Goal: Task Accomplishment & Management: Complete application form

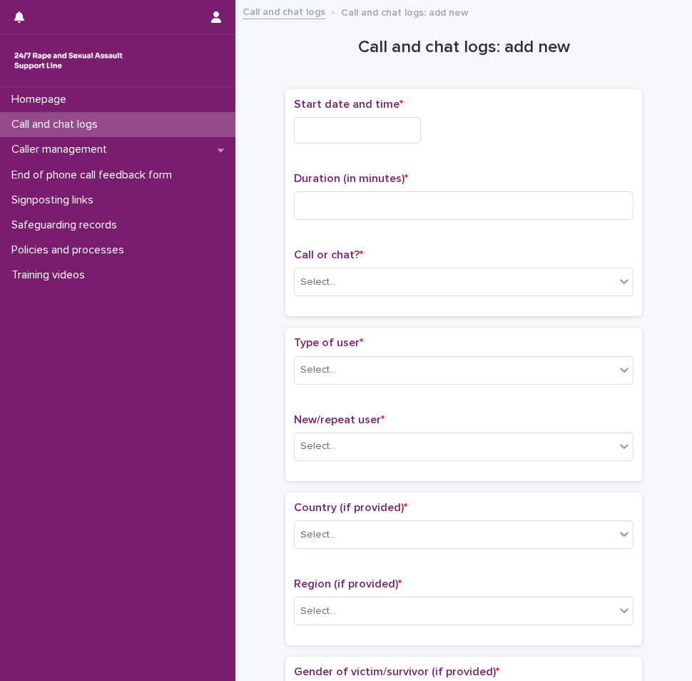
click at [360, 120] on input "text" at bounding box center [357, 130] width 127 height 26
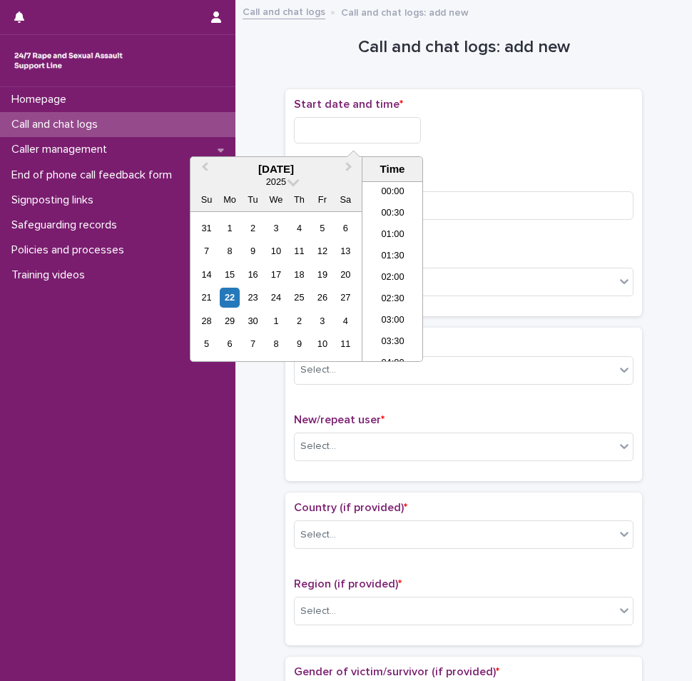
scroll to position [29, 0]
click at [389, 223] on li "01:30" at bounding box center [393, 228] width 61 height 21
click at [372, 129] on input "**********" at bounding box center [357, 130] width 127 height 26
type input "**********"
drag, startPoint x: 556, startPoint y: 158, endPoint x: 490, endPoint y: 221, distance: 91.3
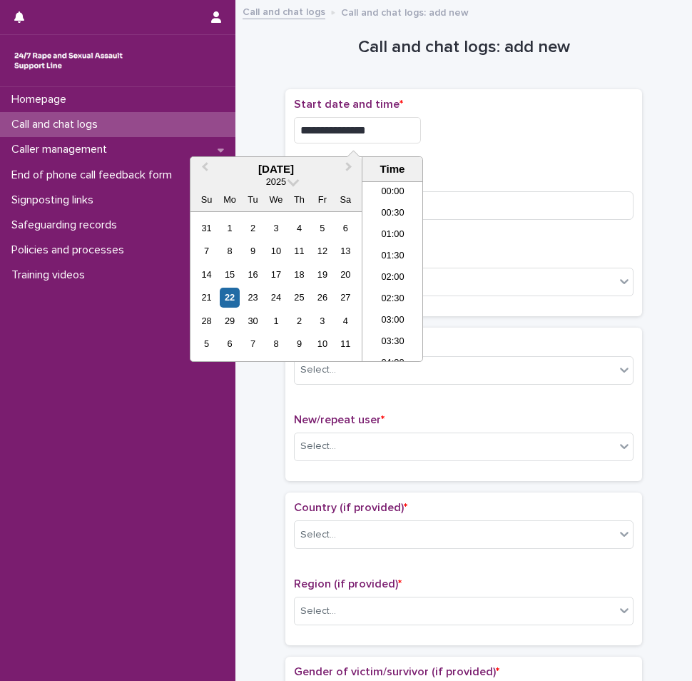
click at [557, 159] on div "**********" at bounding box center [464, 203] width 340 height 211
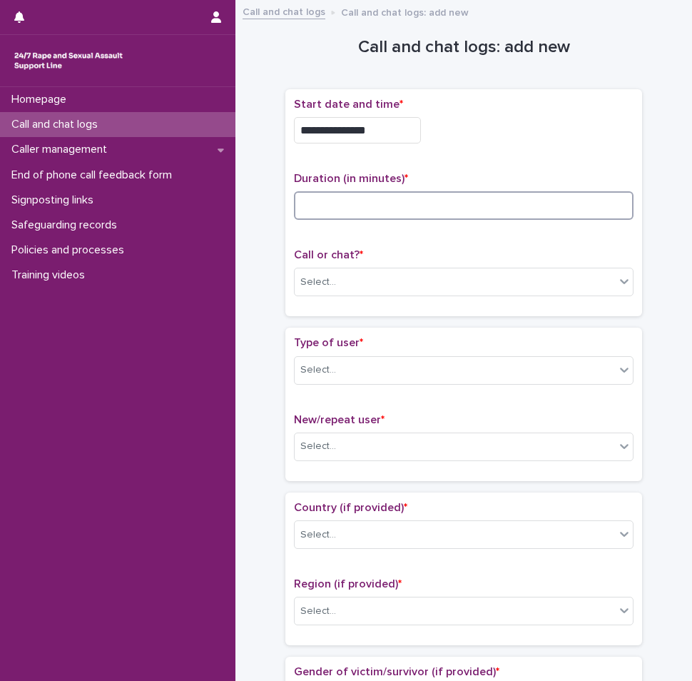
click at [496, 206] on input at bounding box center [464, 205] width 340 height 29
type input "*"
type input "**"
click at [382, 289] on div "Select..." at bounding box center [455, 282] width 320 height 24
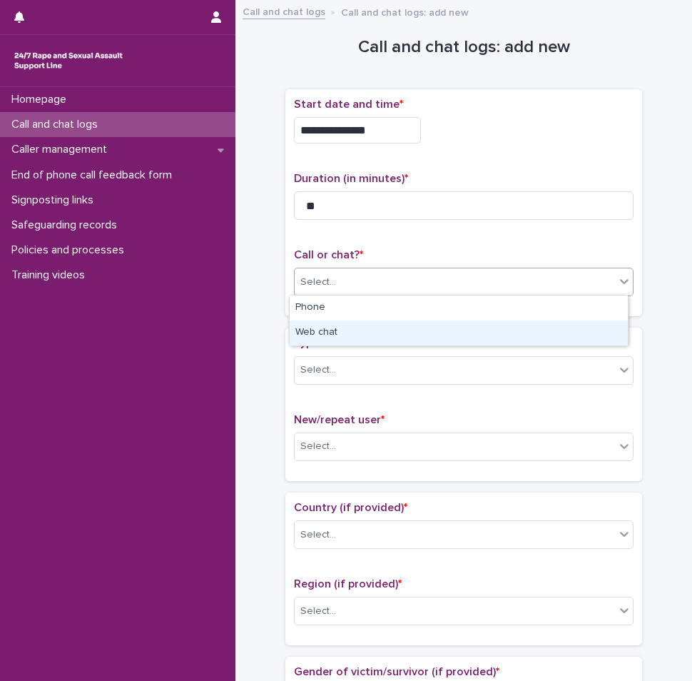
click at [347, 338] on div "Web chat" at bounding box center [459, 332] width 338 height 25
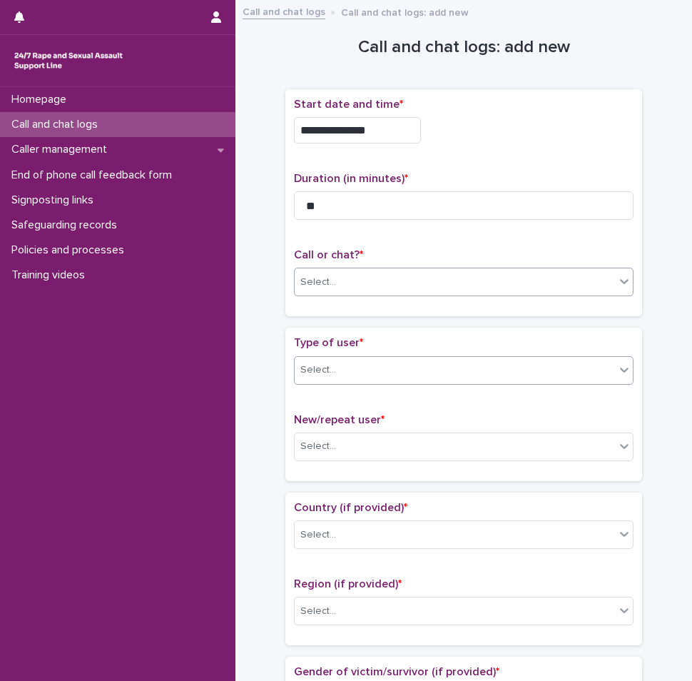
click at [340, 372] on div "Select..." at bounding box center [455, 370] width 320 height 24
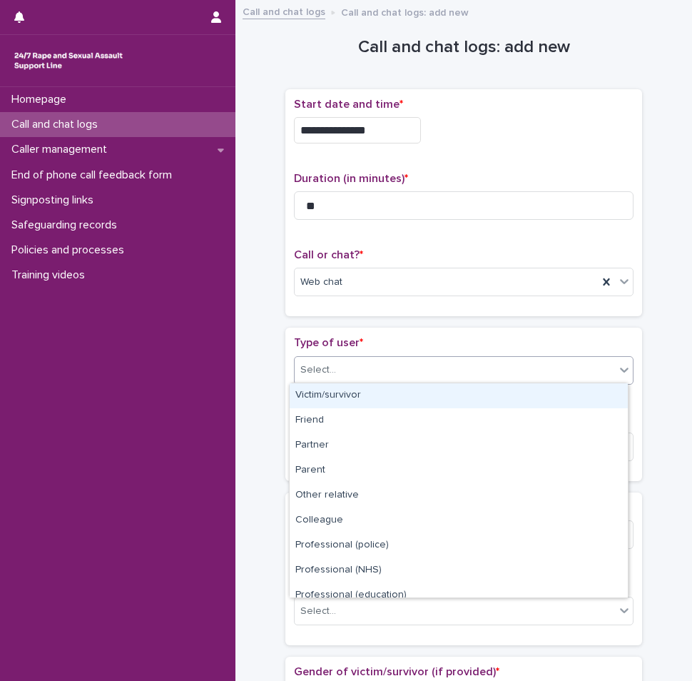
click at [332, 397] on div "Victim/survivor" at bounding box center [459, 395] width 338 height 25
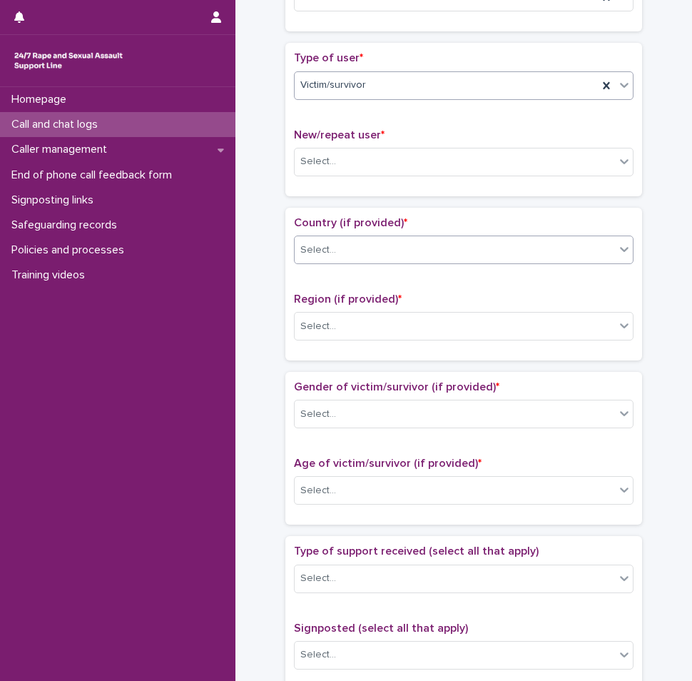
scroll to position [285, 0]
click at [322, 149] on div "Select..." at bounding box center [455, 161] width 320 height 24
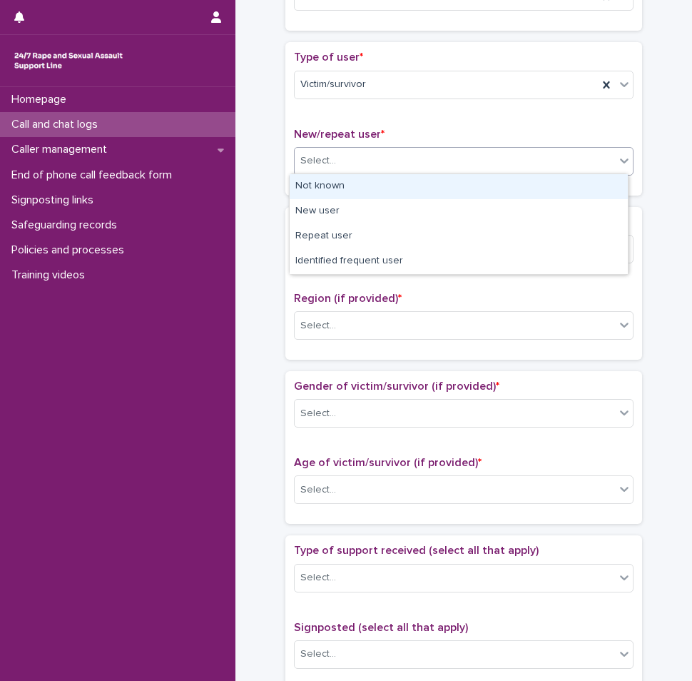
click at [323, 178] on div "Not known" at bounding box center [459, 186] width 338 height 25
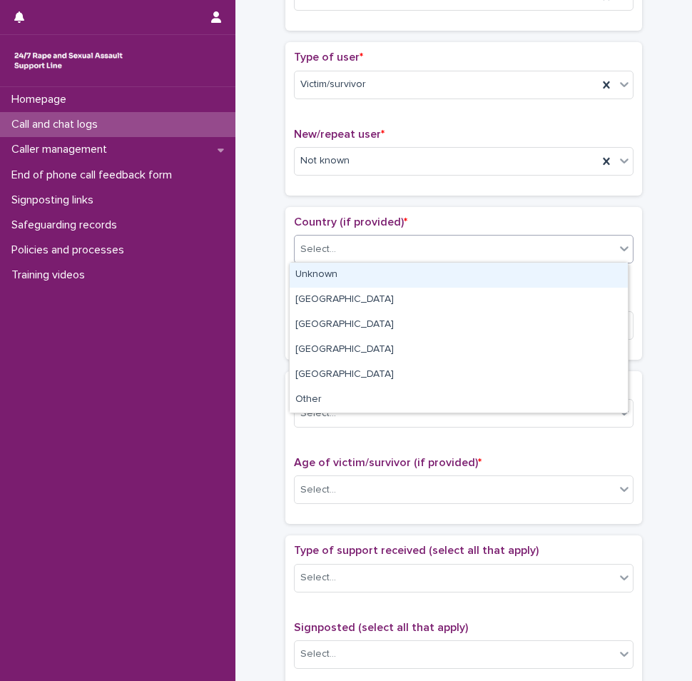
click at [316, 257] on div "Select..." at bounding box center [455, 250] width 320 height 24
click at [312, 271] on div "Unknown" at bounding box center [459, 275] width 338 height 25
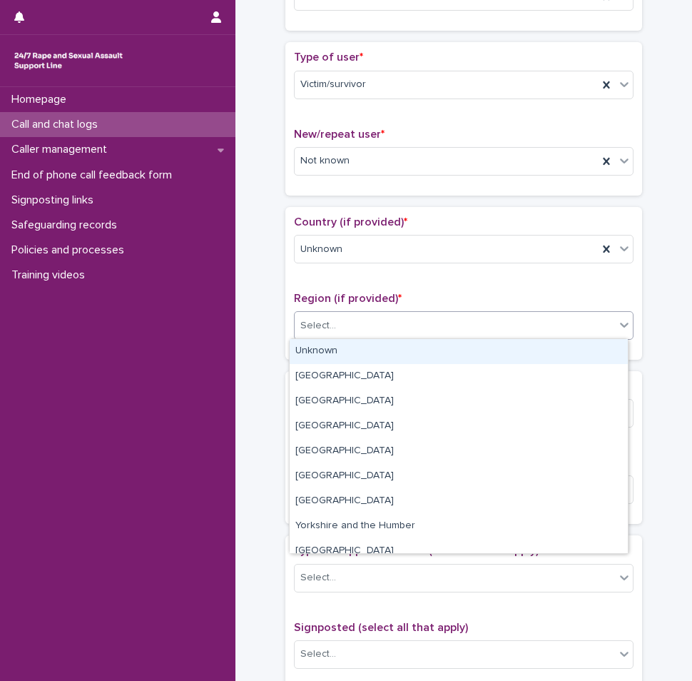
click at [411, 333] on div "Select..." at bounding box center [455, 326] width 320 height 24
click at [353, 350] on div "Unknown" at bounding box center [459, 351] width 338 height 25
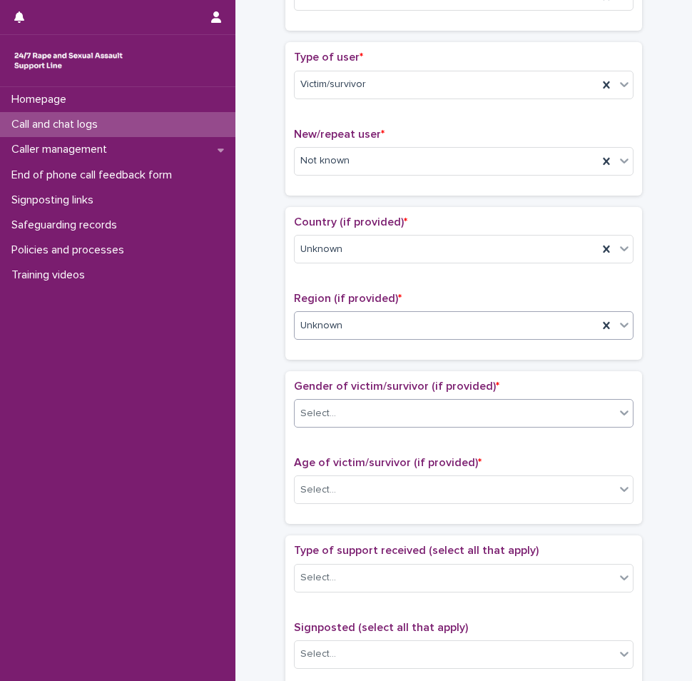
click at [348, 419] on div "Select..." at bounding box center [455, 414] width 320 height 24
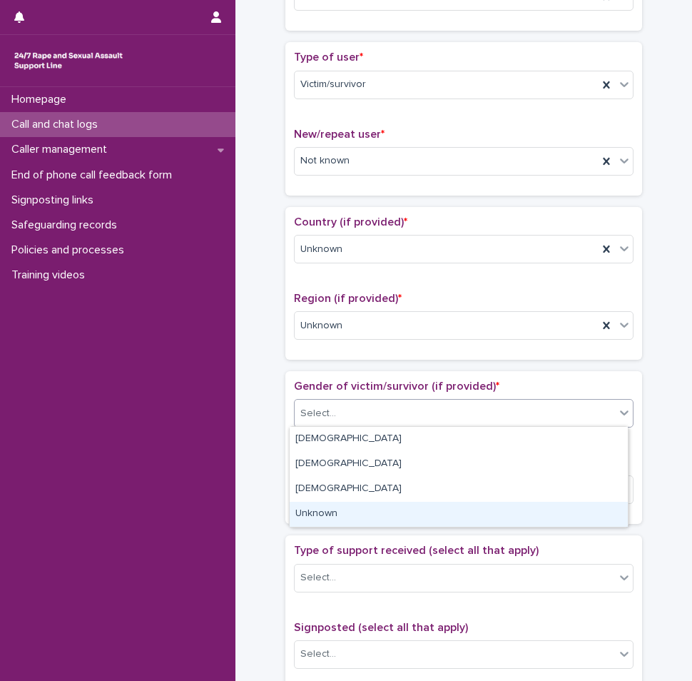
click at [304, 520] on div "Unknown" at bounding box center [459, 514] width 338 height 25
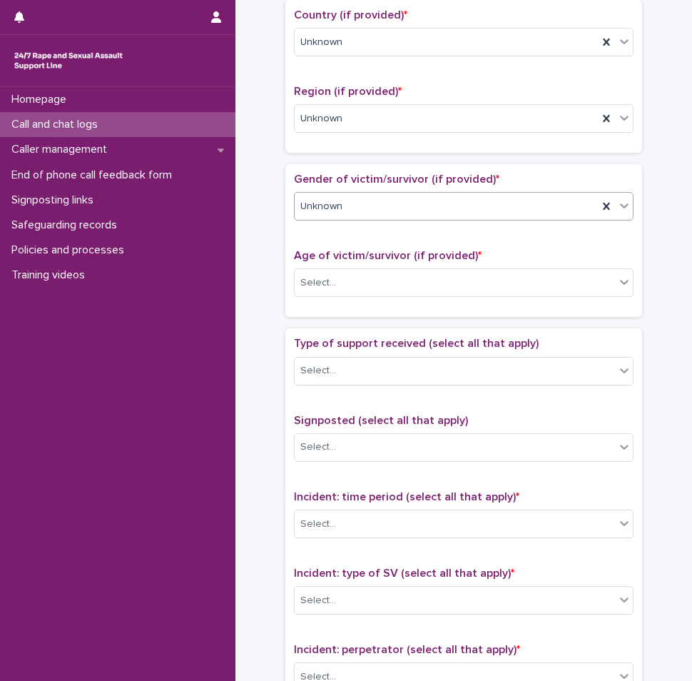
scroll to position [571, 0]
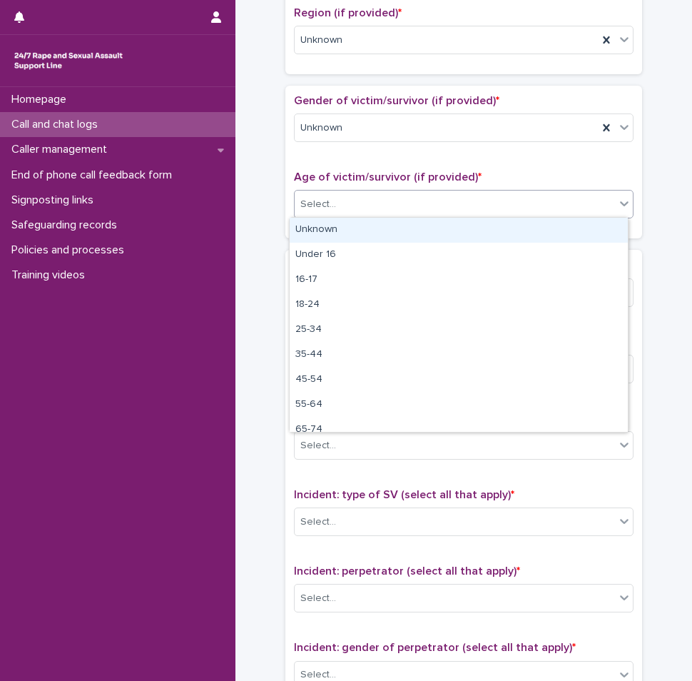
click at [319, 209] on div "Select..." at bounding box center [318, 204] width 36 height 15
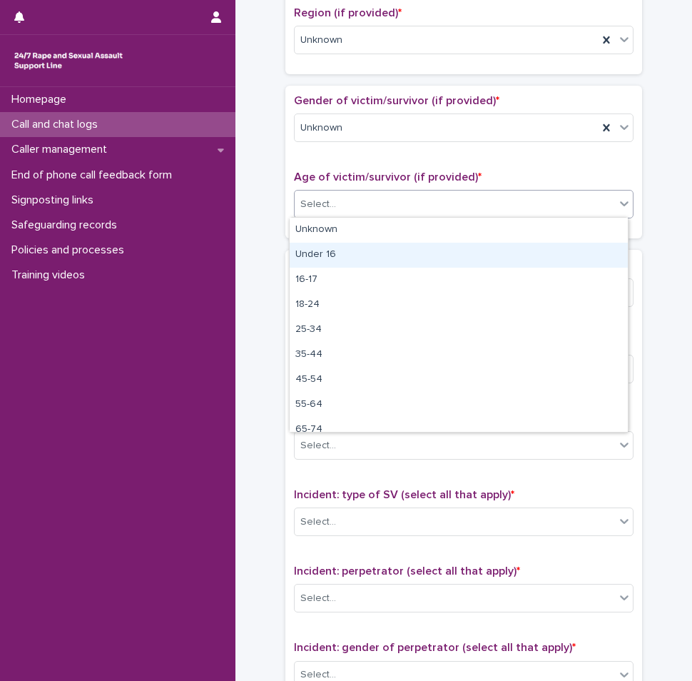
click at [311, 243] on div "Under 16" at bounding box center [459, 255] width 338 height 25
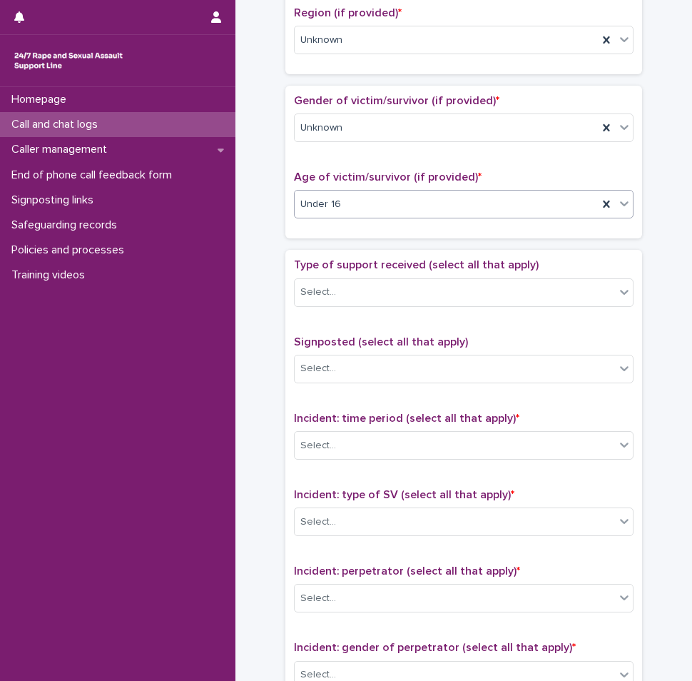
click at [330, 208] on span "Under 16" at bounding box center [320, 204] width 41 height 15
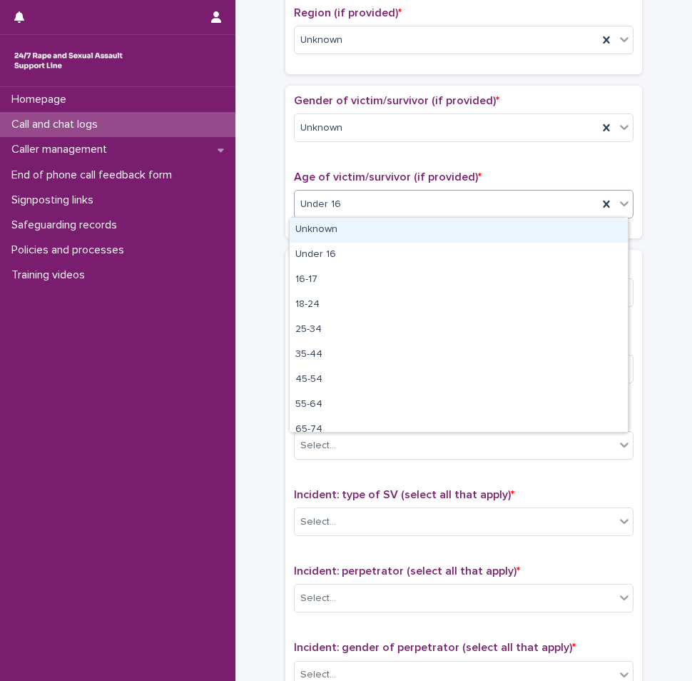
click at [321, 232] on div "Unknown" at bounding box center [459, 230] width 338 height 25
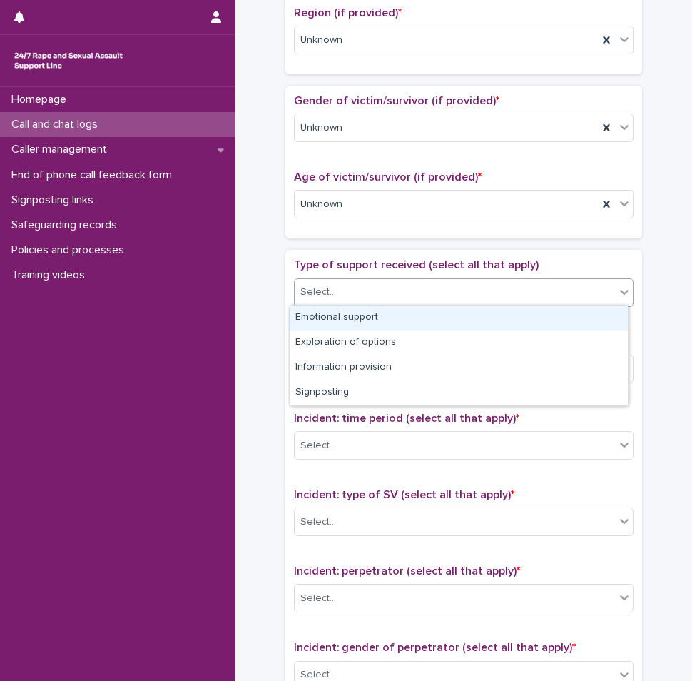
click at [327, 294] on div "Select..." at bounding box center [318, 292] width 36 height 15
click at [318, 315] on div "Emotional support" at bounding box center [459, 317] width 338 height 25
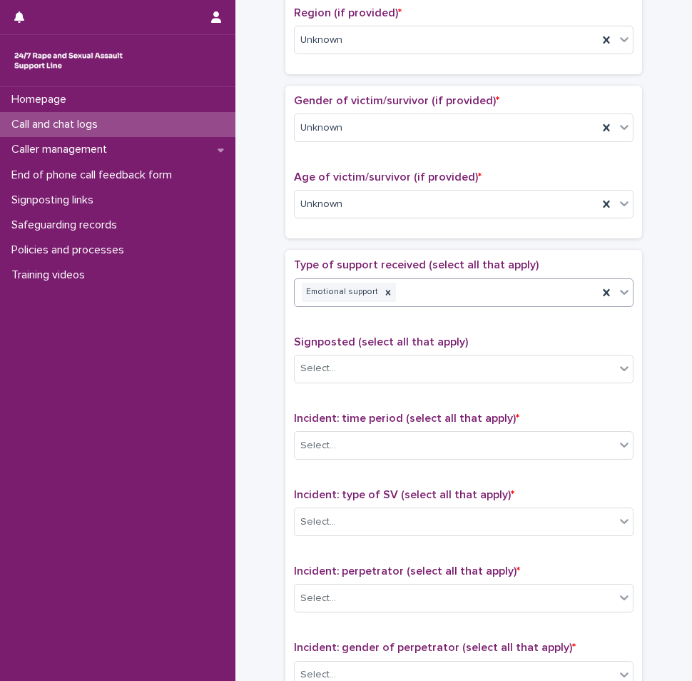
click at [427, 292] on div "Emotional support" at bounding box center [446, 292] width 303 height 25
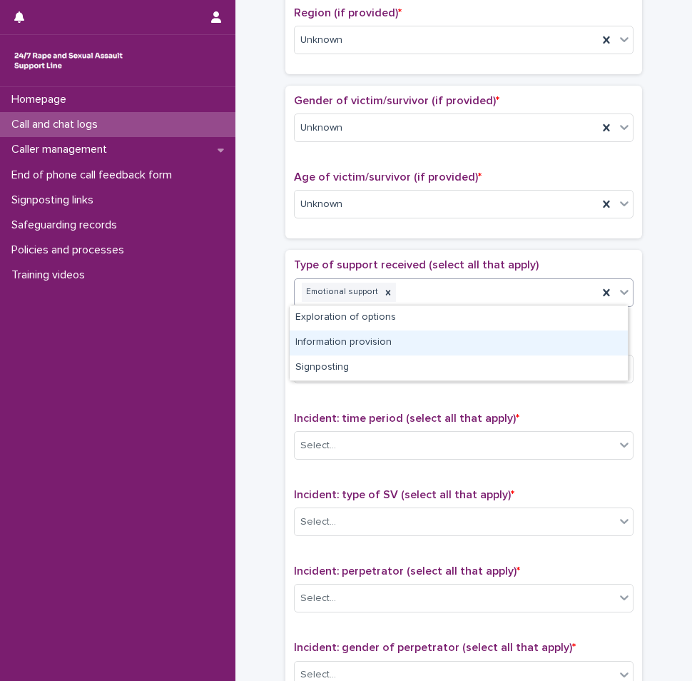
click at [387, 340] on div "Information provision" at bounding box center [459, 342] width 338 height 25
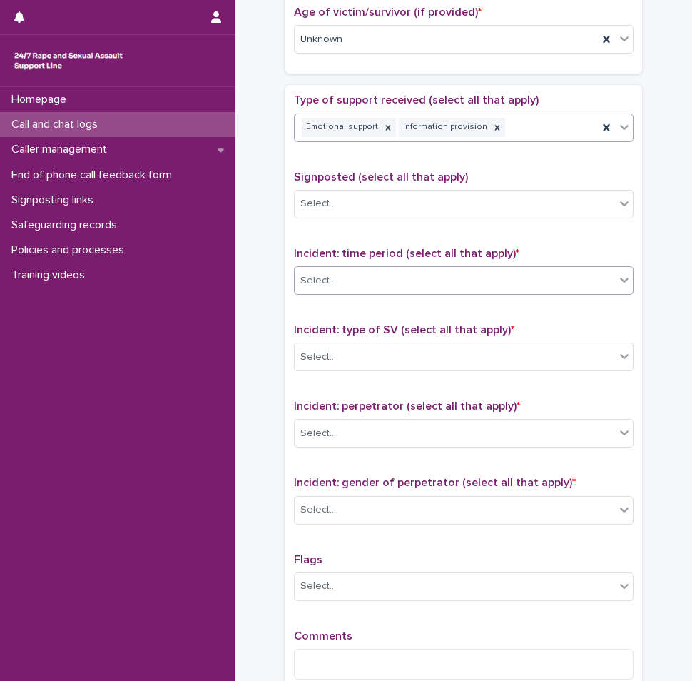
scroll to position [785, 0]
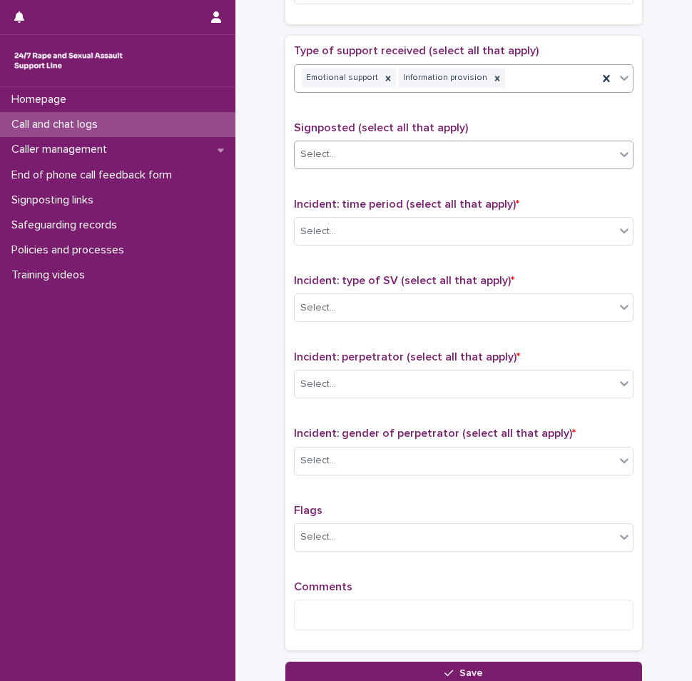
click at [351, 146] on div "Select..." at bounding box center [455, 155] width 320 height 24
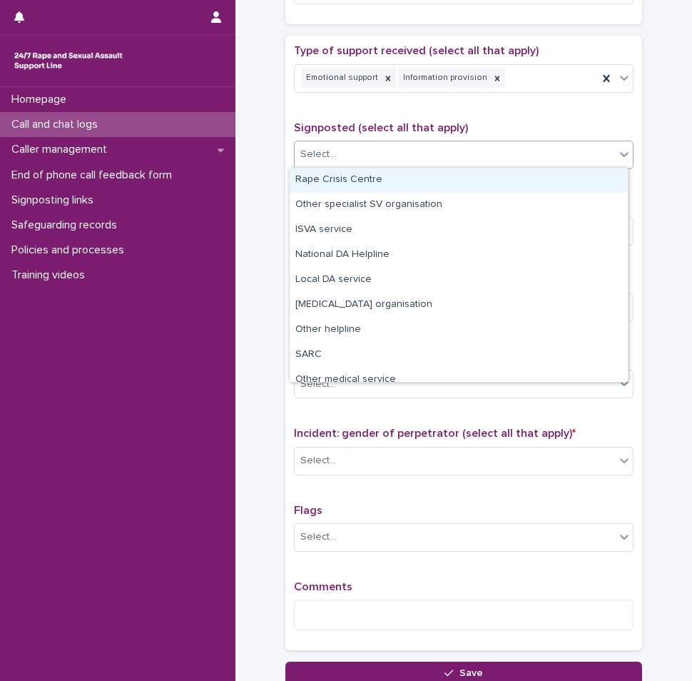
click at [355, 131] on span "Signposted (select all that apply)" at bounding box center [381, 127] width 174 height 11
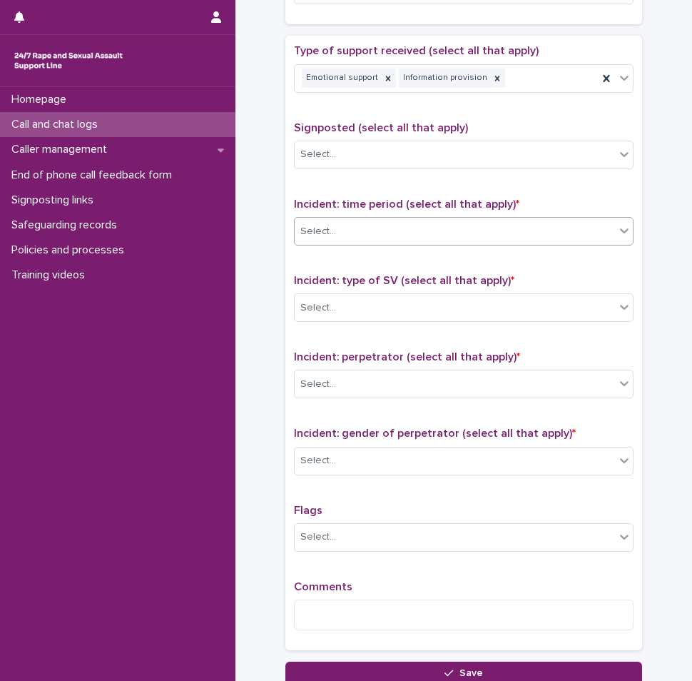
click at [352, 228] on div "Select..." at bounding box center [455, 232] width 320 height 24
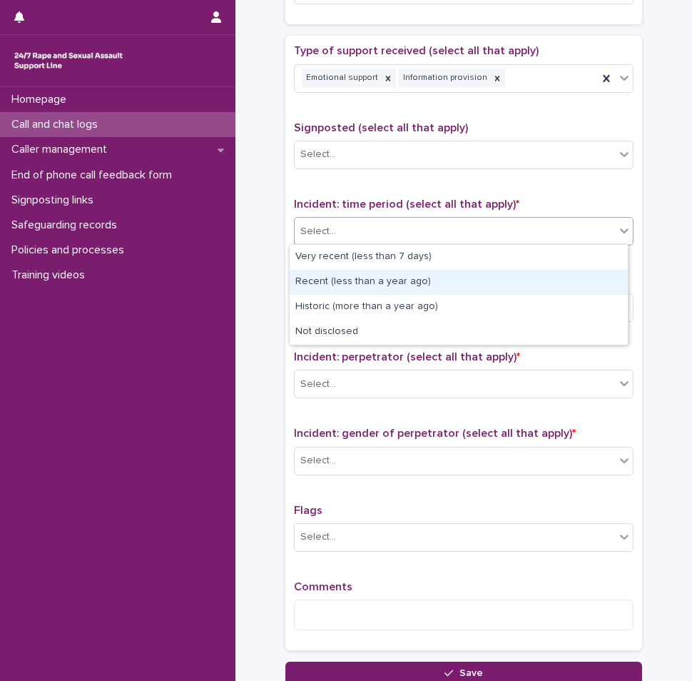
click at [333, 285] on div "Recent (less than a year ago)" at bounding box center [459, 282] width 338 height 25
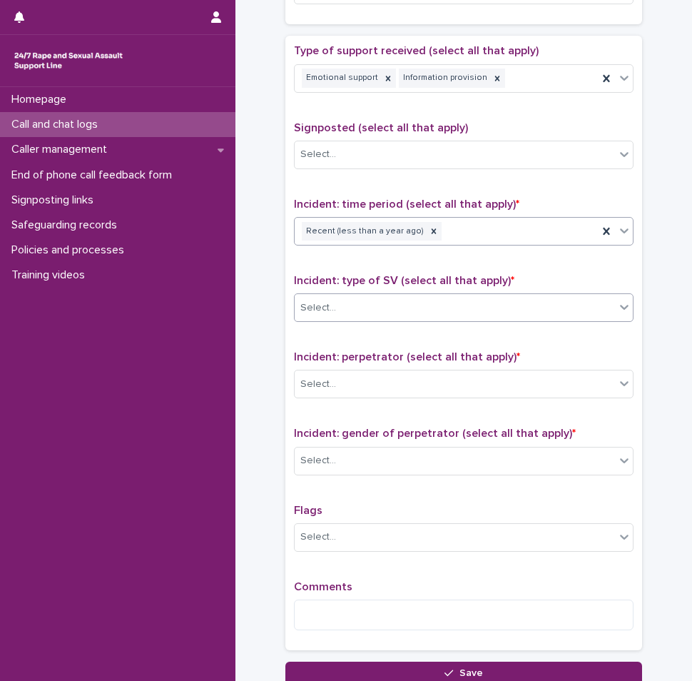
click at [336, 313] on div "Select..." at bounding box center [455, 308] width 320 height 24
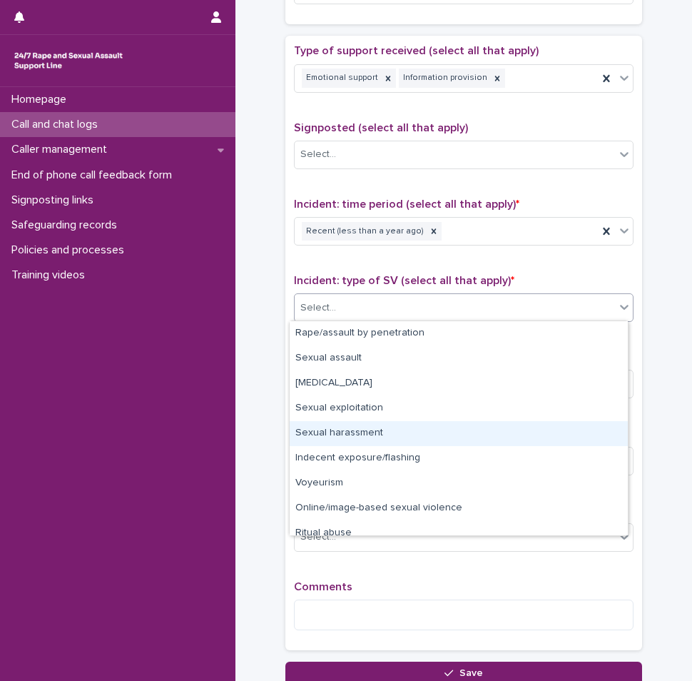
scroll to position [36, 0]
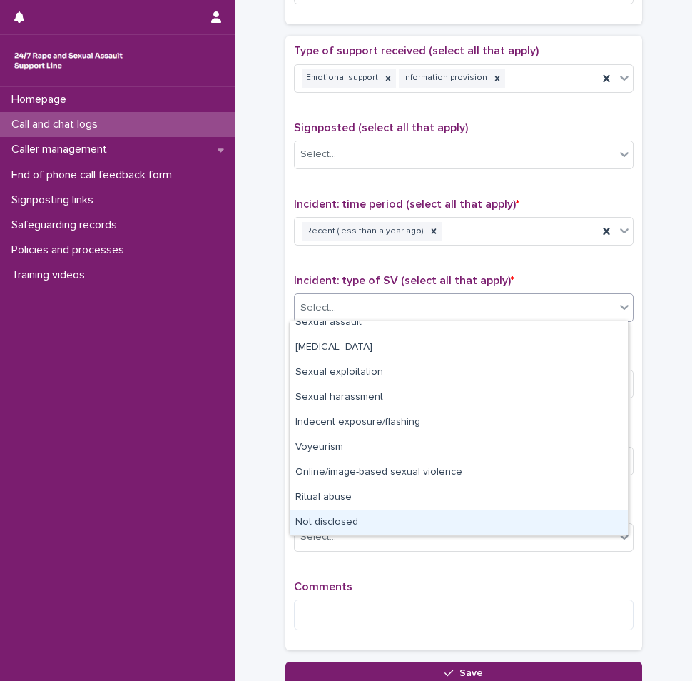
click at [340, 522] on div "Not disclosed" at bounding box center [459, 522] width 338 height 25
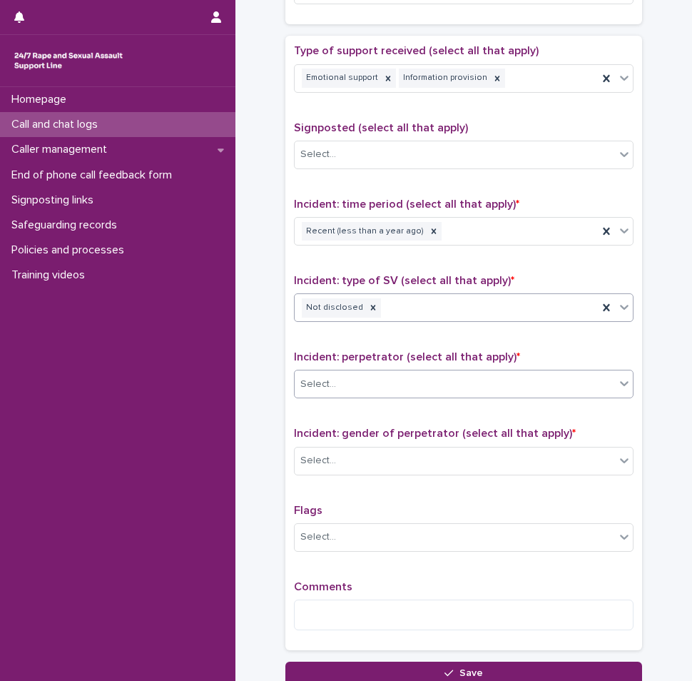
click at [350, 390] on div "Select..." at bounding box center [455, 385] width 320 height 24
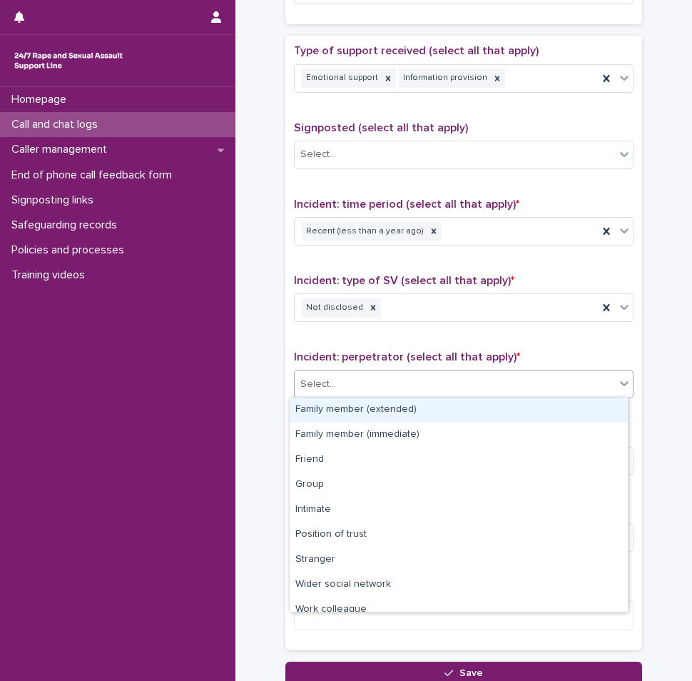
drag, startPoint x: 330, startPoint y: 424, endPoint x: 330, endPoint y: 410, distance: 14.3
click at [330, 410] on div "Family member (extended)" at bounding box center [459, 409] width 338 height 25
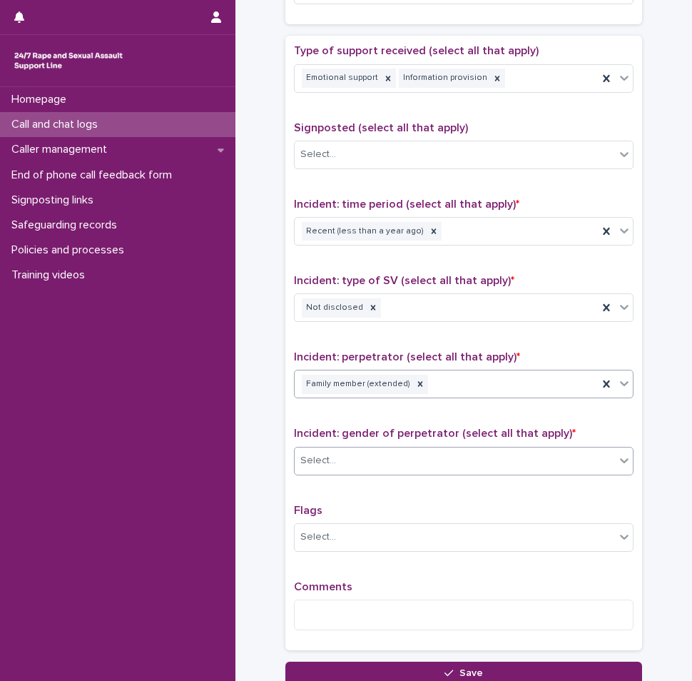
click at [323, 469] on div "Select..." at bounding box center [455, 461] width 320 height 24
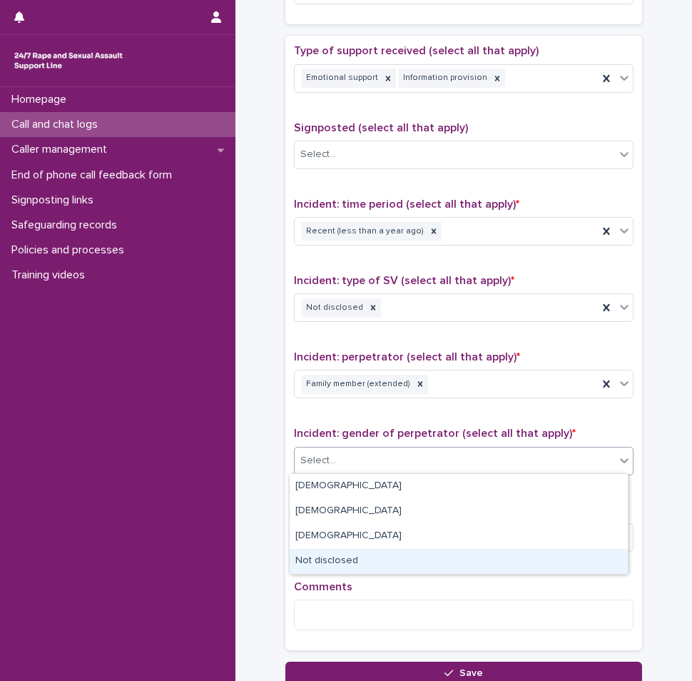
click at [328, 559] on div "Not disclosed" at bounding box center [459, 561] width 338 height 25
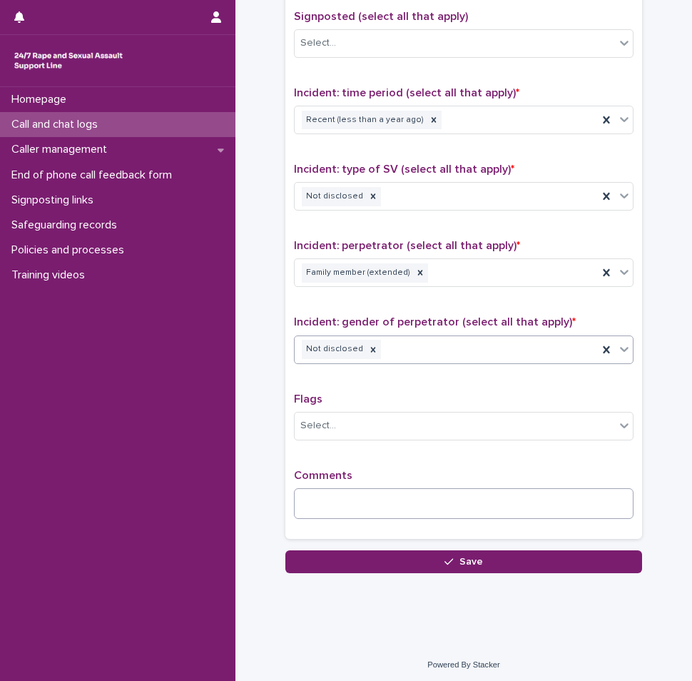
scroll to position [898, 0]
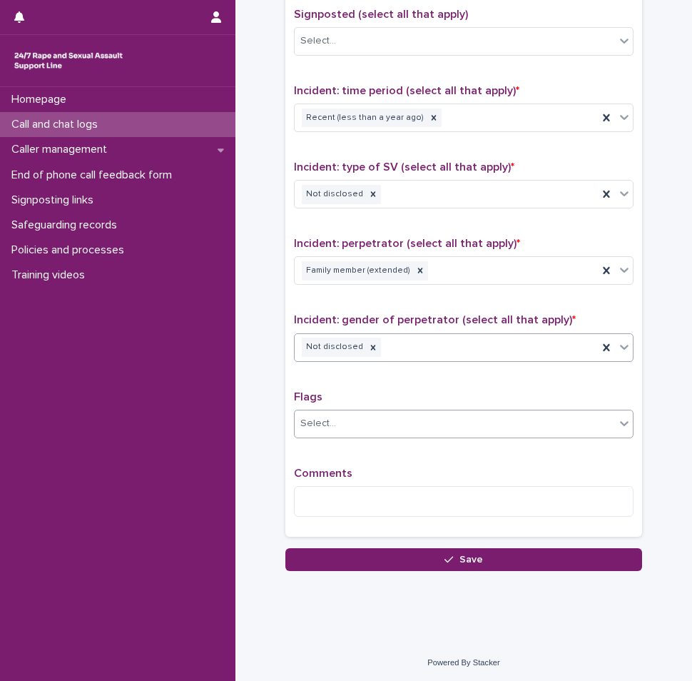
click at [322, 430] on div "Select..." at bounding box center [455, 424] width 320 height 24
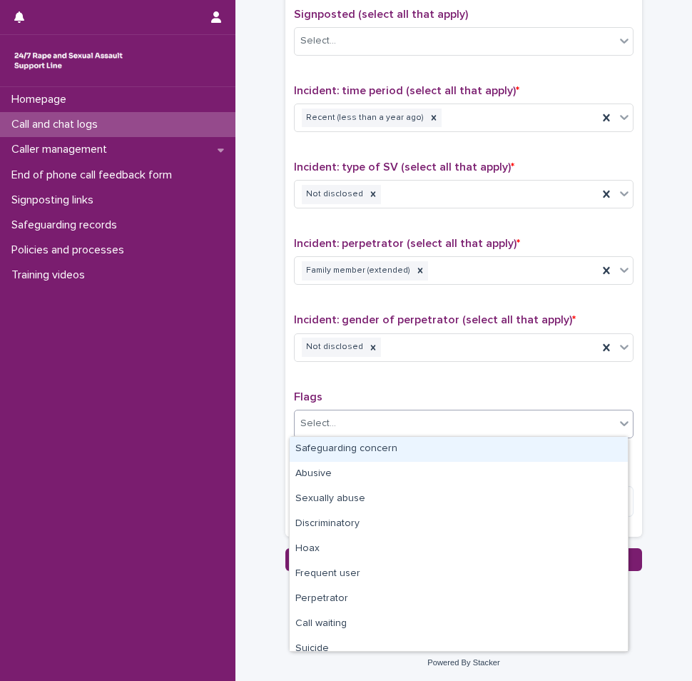
click at [339, 381] on div "Type of support received (select all that apply) Emotional support Information …" at bounding box center [464, 229] width 340 height 597
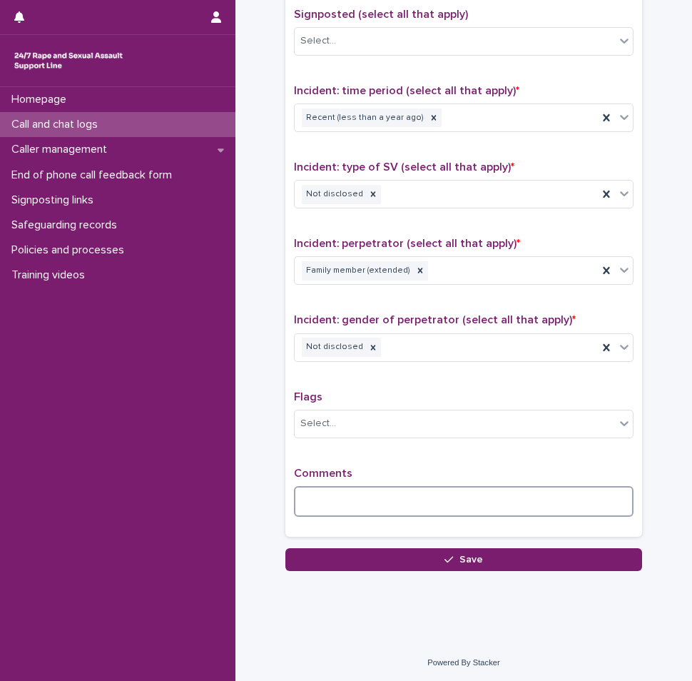
click at [330, 491] on textarea at bounding box center [464, 501] width 340 height 31
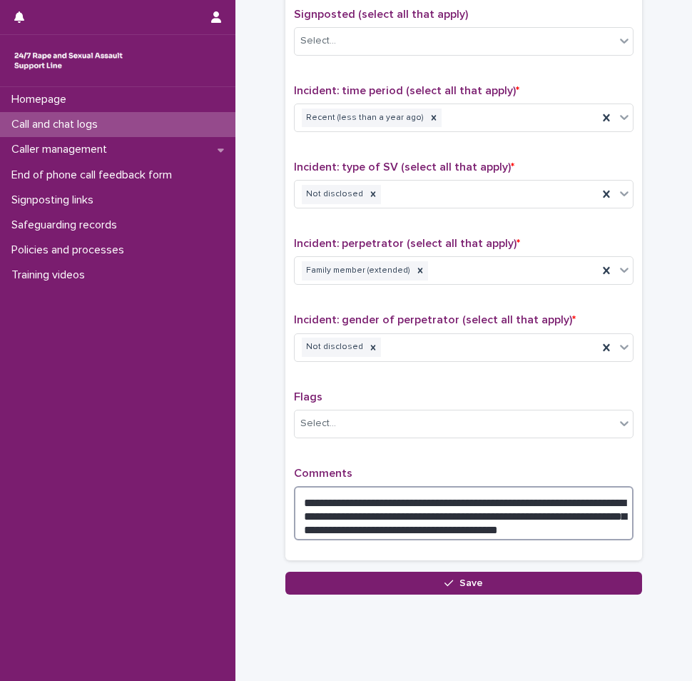
type textarea "**********"
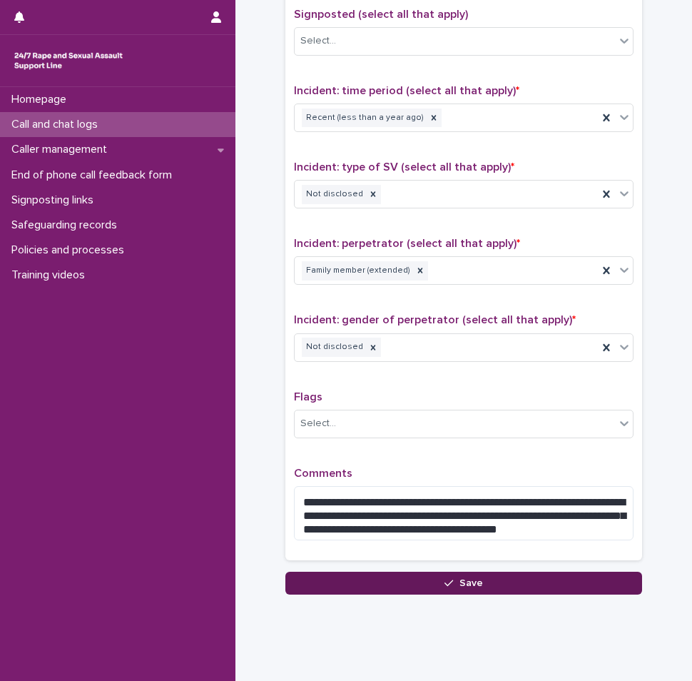
click at [454, 578] on button "Save" at bounding box center [463, 583] width 357 height 23
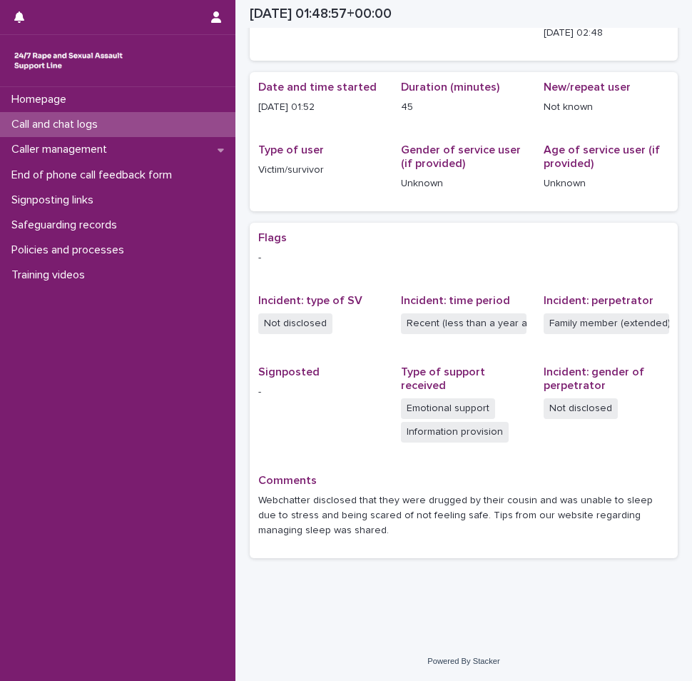
scroll to position [101, 0]
